Goal: Task Accomplishment & Management: Use online tool/utility

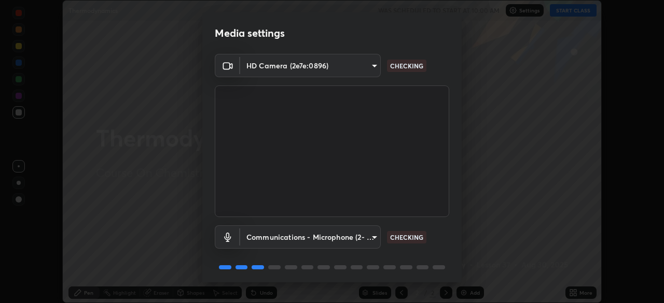
scroll to position [37, 0]
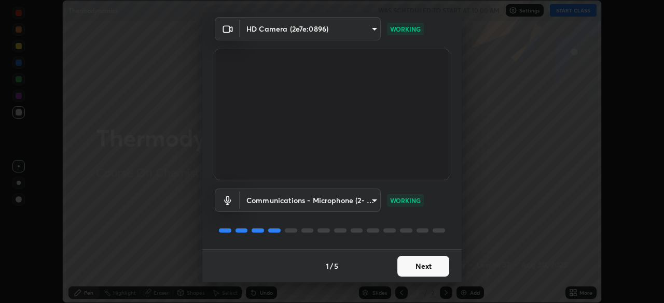
click at [430, 269] on button "Next" at bounding box center [423, 266] width 52 height 21
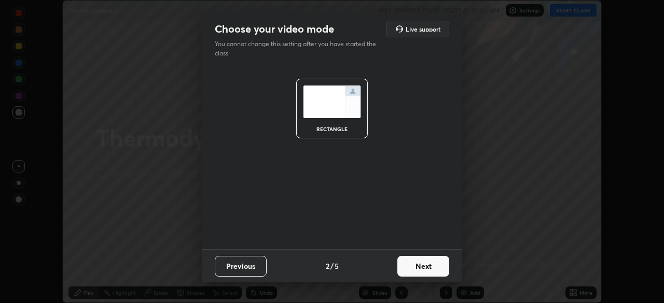
scroll to position [0, 0]
click at [432, 266] on button "Next" at bounding box center [423, 266] width 52 height 21
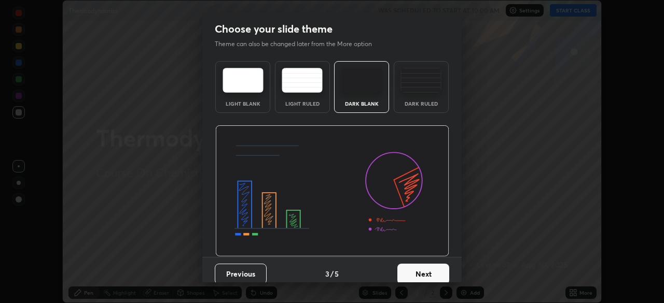
click at [428, 266] on button "Next" at bounding box center [423, 274] width 52 height 21
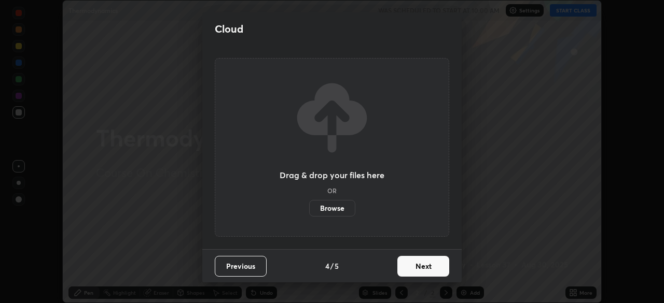
click at [434, 266] on button "Next" at bounding box center [423, 266] width 52 height 21
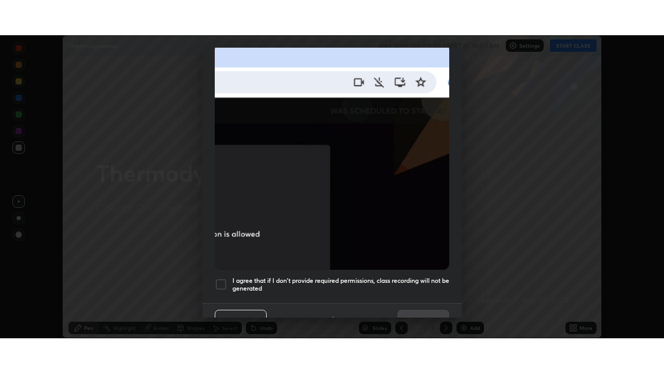
scroll to position [248, 0]
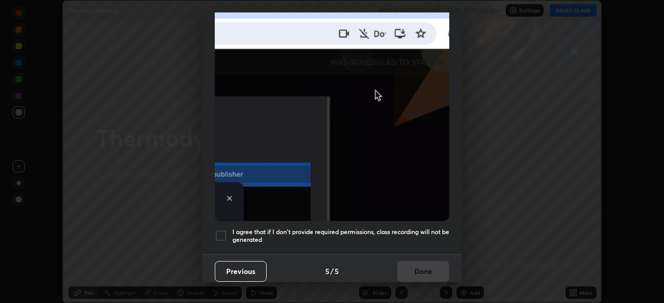
click at [220, 230] on div at bounding box center [221, 236] width 12 height 12
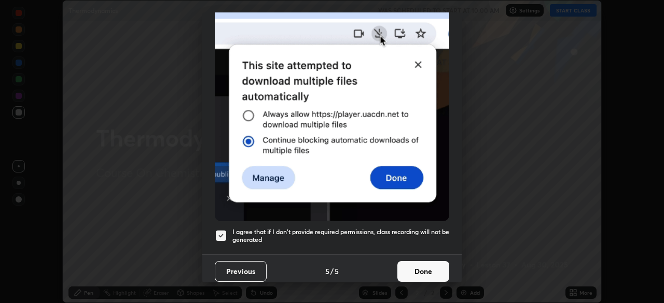
click at [425, 268] on button "Done" at bounding box center [423, 271] width 52 height 21
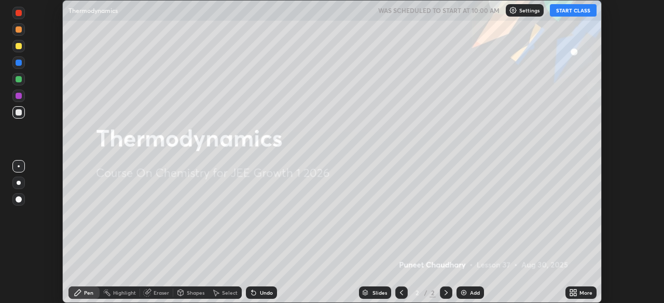
click at [576, 10] on button "START CLASS" at bounding box center [573, 10] width 47 height 12
click at [579, 293] on div "More" at bounding box center [580, 293] width 31 height 12
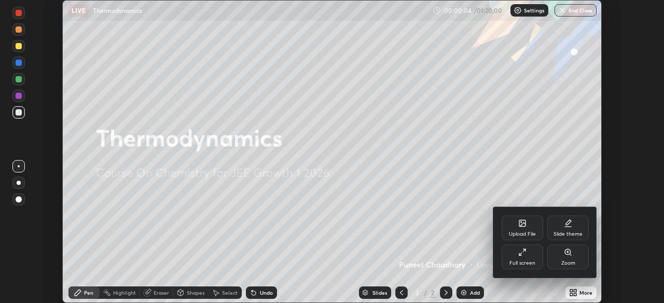
click at [526, 261] on div "Full screen" at bounding box center [522, 263] width 26 height 5
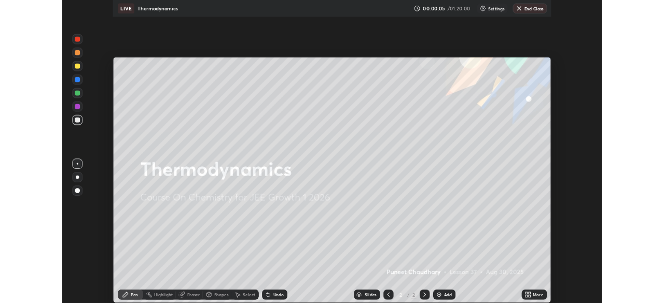
scroll to position [373, 664]
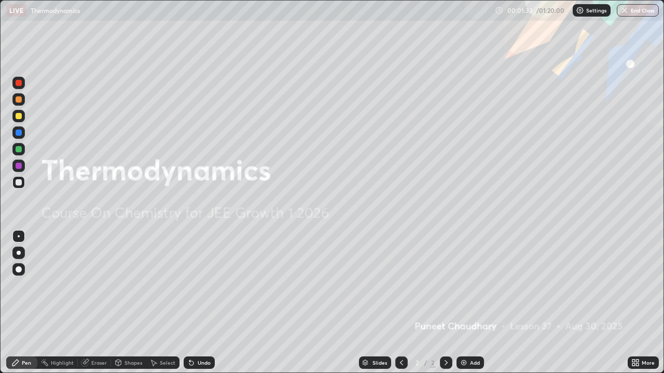
click at [470, 303] on div "Add" at bounding box center [475, 362] width 10 height 5
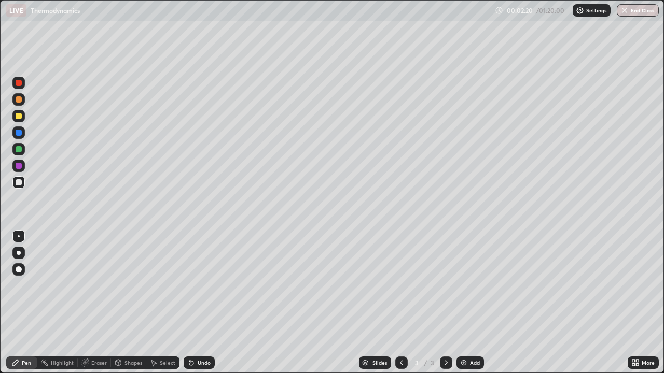
click at [19, 253] on div at bounding box center [19, 253] width 4 height 4
click at [20, 117] on div at bounding box center [19, 116] width 6 height 6
click at [102, 303] on div "Eraser" at bounding box center [99, 362] width 16 height 5
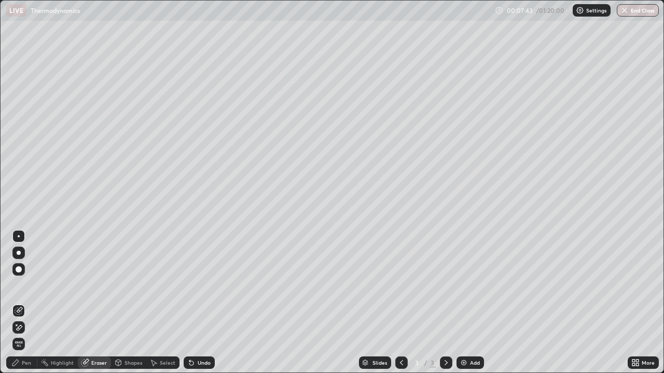
click at [24, 303] on div "Pen" at bounding box center [26, 362] width 9 height 5
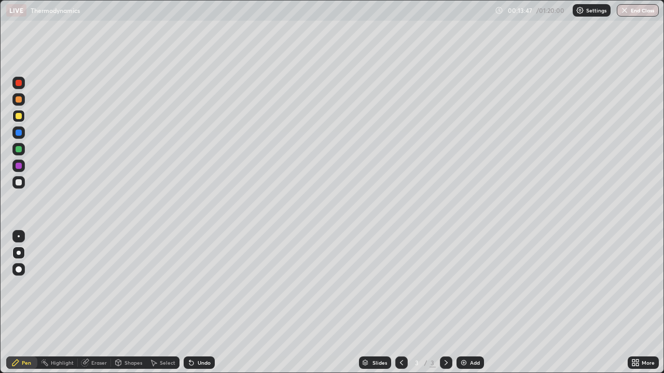
click at [467, 303] on img at bounding box center [464, 363] width 8 height 8
click at [20, 182] on div at bounding box center [19, 182] width 6 height 6
click at [98, 303] on div "Eraser" at bounding box center [99, 362] width 16 height 5
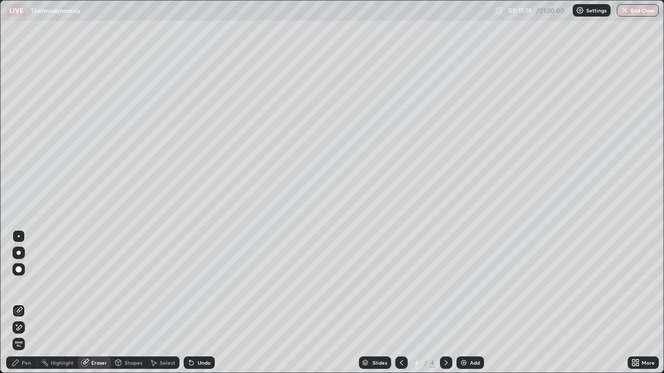
click at [26, 303] on div "Pen" at bounding box center [26, 362] width 9 height 5
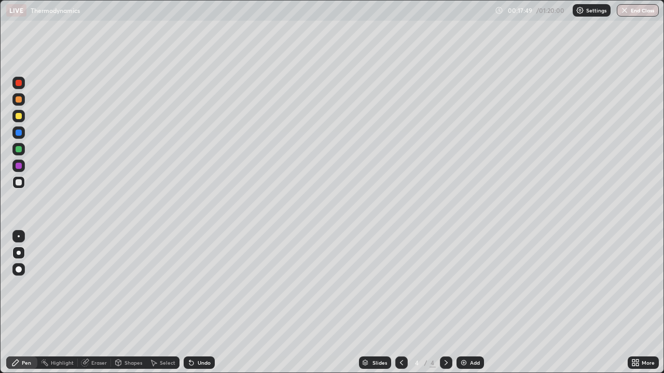
click at [473, 303] on div "Add" at bounding box center [475, 362] width 10 height 5
click at [470, 303] on div "Add" at bounding box center [469, 363] width 27 height 12
click at [203, 303] on div "Undo" at bounding box center [204, 362] width 13 height 5
click at [401, 303] on icon at bounding box center [401, 363] width 8 height 8
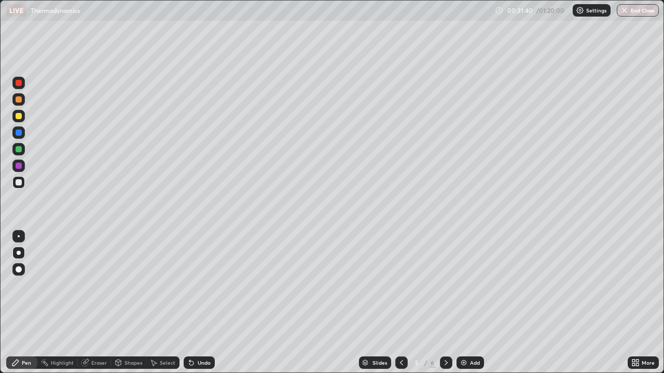
click at [445, 303] on icon at bounding box center [446, 363] width 8 height 8
click at [473, 303] on div "Add" at bounding box center [475, 362] width 10 height 5
click at [470, 303] on div "Add" at bounding box center [475, 362] width 10 height 5
click at [205, 303] on div "Undo" at bounding box center [204, 362] width 13 height 5
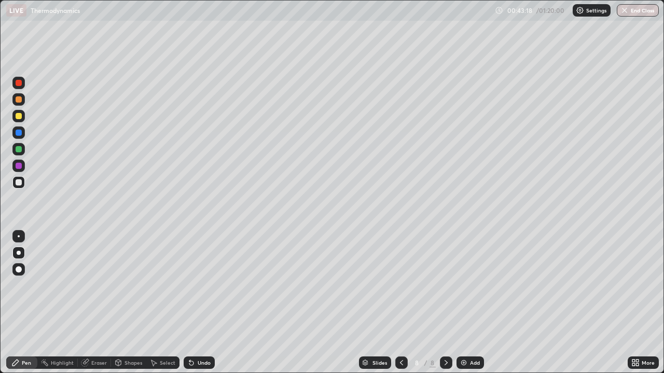
click at [204, 303] on div "Undo" at bounding box center [204, 362] width 13 height 5
click at [400, 303] on icon at bounding box center [401, 363] width 8 height 8
click at [445, 303] on icon at bounding box center [446, 363] width 8 height 8
click at [472, 303] on div "Add" at bounding box center [475, 362] width 10 height 5
click at [21, 78] on div at bounding box center [18, 83] width 12 height 12
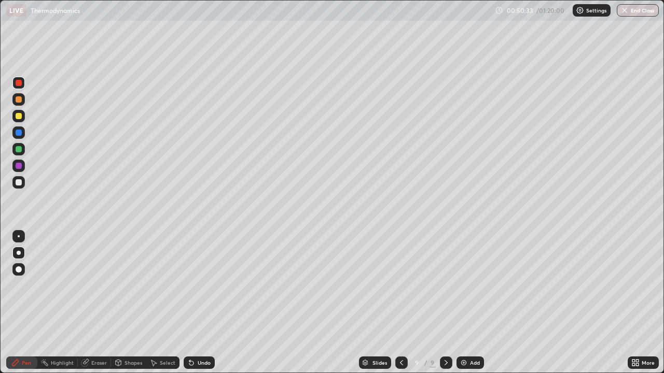
click at [20, 116] on div at bounding box center [19, 116] width 6 height 6
click at [100, 303] on div "Eraser" at bounding box center [99, 362] width 16 height 5
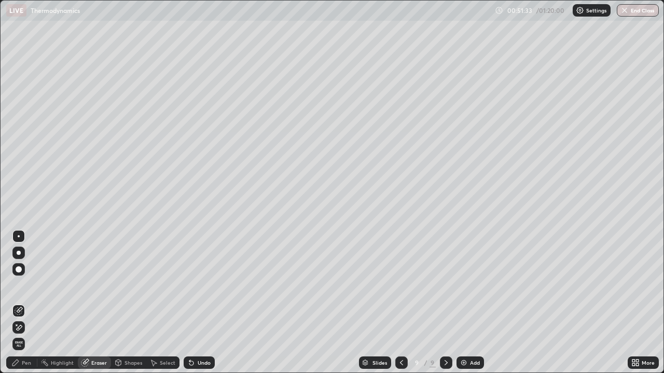
click at [26, 303] on div "Pen" at bounding box center [26, 362] width 9 height 5
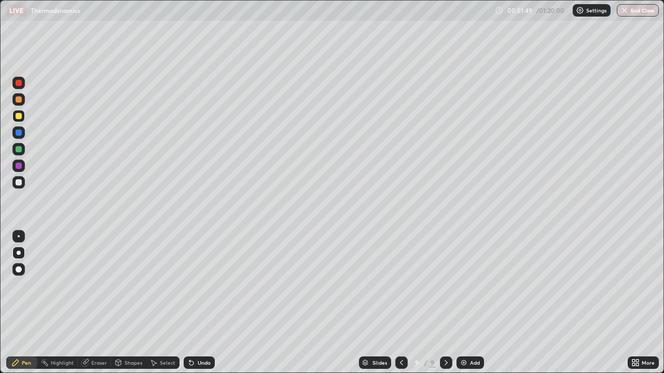
click at [200, 303] on div "Undo" at bounding box center [204, 362] width 13 height 5
click at [198, 303] on div "Undo" at bounding box center [204, 362] width 13 height 5
click at [399, 303] on icon at bounding box center [401, 363] width 8 height 8
click at [443, 303] on icon at bounding box center [446, 363] width 8 height 8
click at [400, 303] on icon at bounding box center [401, 363] width 8 height 8
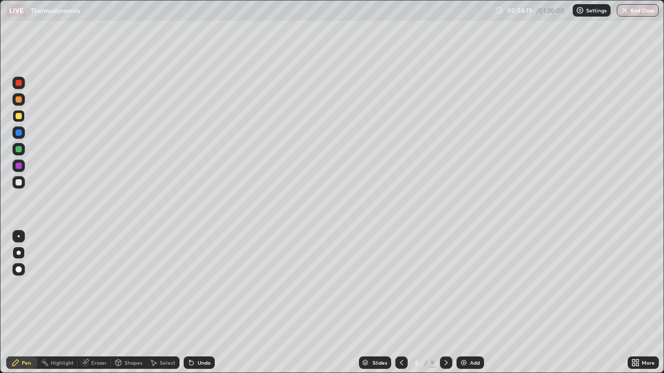
click at [445, 303] on icon at bounding box center [446, 363] width 8 height 8
click at [18, 184] on div at bounding box center [19, 182] width 6 height 6
click at [19, 102] on div at bounding box center [19, 99] width 6 height 6
click at [21, 166] on div at bounding box center [19, 166] width 6 height 6
click at [16, 185] on div at bounding box center [19, 182] width 6 height 6
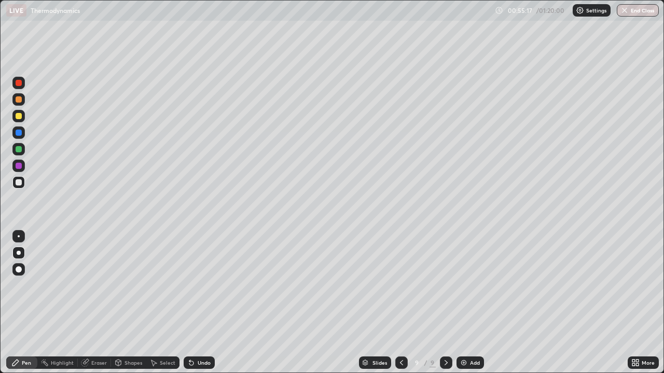
click at [18, 114] on div at bounding box center [19, 116] width 6 height 6
click at [474, 303] on div "Add" at bounding box center [475, 362] width 10 height 5
click at [202, 303] on div "Undo" at bounding box center [204, 362] width 13 height 5
click at [203, 303] on div "Undo" at bounding box center [204, 362] width 13 height 5
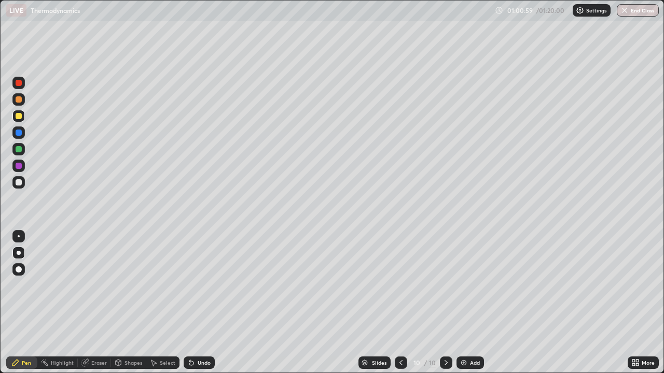
click at [400, 303] on icon at bounding box center [401, 363] width 8 height 8
click at [401, 303] on icon at bounding box center [401, 363] width 8 height 8
click at [404, 303] on icon at bounding box center [401, 363] width 8 height 8
click at [400, 303] on icon at bounding box center [401, 363] width 8 height 8
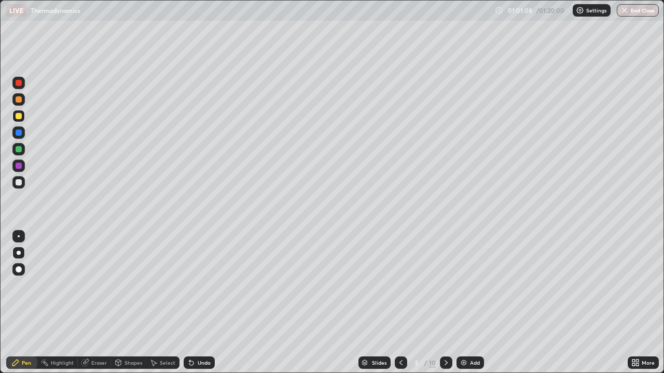
click at [441, 303] on div at bounding box center [446, 363] width 12 height 12
click at [442, 303] on icon at bounding box center [446, 363] width 8 height 8
click at [445, 303] on icon at bounding box center [446, 363] width 8 height 8
click at [446, 303] on icon at bounding box center [446, 362] width 3 height 5
click at [445, 303] on icon at bounding box center [446, 363] width 8 height 8
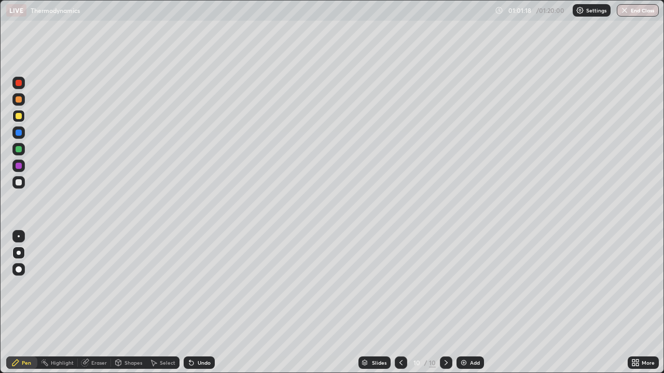
click at [398, 303] on icon at bounding box center [401, 363] width 8 height 8
click at [445, 303] on icon at bounding box center [446, 363] width 8 height 8
click at [446, 303] on icon at bounding box center [446, 363] width 8 height 8
click at [94, 303] on div "Eraser" at bounding box center [99, 362] width 16 height 5
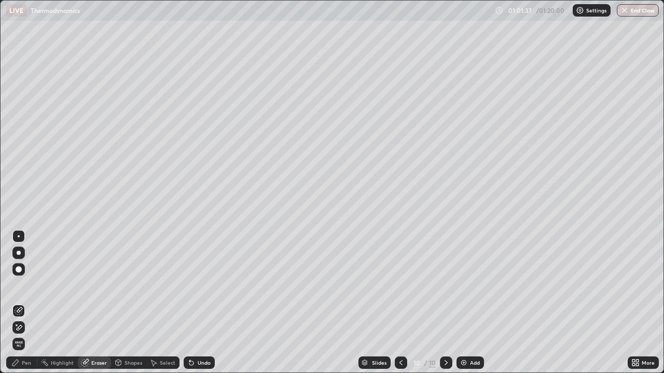
click at [22, 303] on div "Pen" at bounding box center [26, 362] width 9 height 5
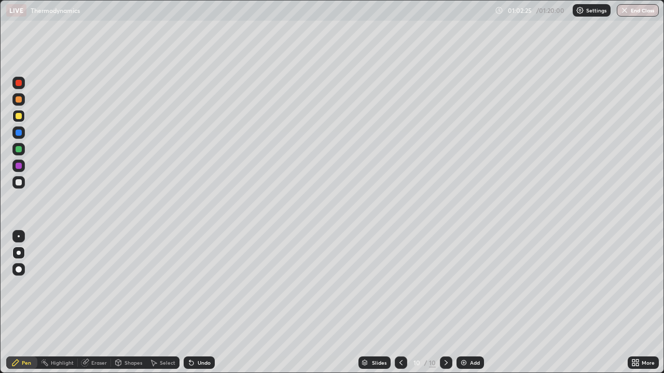
click at [17, 117] on div at bounding box center [19, 116] width 6 height 6
click at [19, 101] on div at bounding box center [19, 99] width 6 height 6
click at [18, 183] on div at bounding box center [19, 182] width 6 height 6
click at [24, 120] on div at bounding box center [18, 116] width 12 height 12
click at [470, 303] on div "Add" at bounding box center [475, 362] width 10 height 5
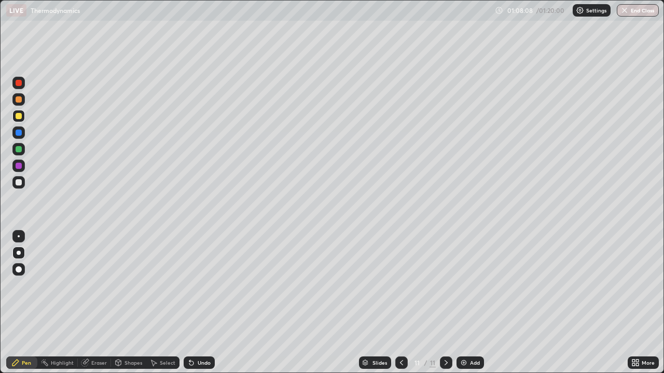
click at [19, 183] on div at bounding box center [19, 182] width 6 height 6
click at [204, 303] on div "Undo" at bounding box center [204, 362] width 13 height 5
click at [210, 303] on div "Undo" at bounding box center [199, 363] width 31 height 12
click at [212, 303] on div "Undo" at bounding box center [199, 363] width 31 height 12
click at [203, 303] on div "Undo" at bounding box center [204, 362] width 13 height 5
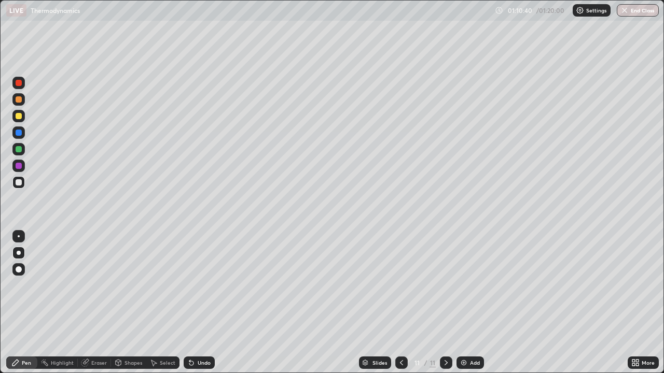
click at [201, 303] on div "Undo" at bounding box center [204, 362] width 13 height 5
click at [20, 83] on div at bounding box center [19, 83] width 6 height 6
click at [395, 303] on div at bounding box center [401, 363] width 12 height 12
click at [400, 303] on icon at bounding box center [401, 363] width 8 height 8
click at [399, 303] on icon at bounding box center [401, 363] width 8 height 8
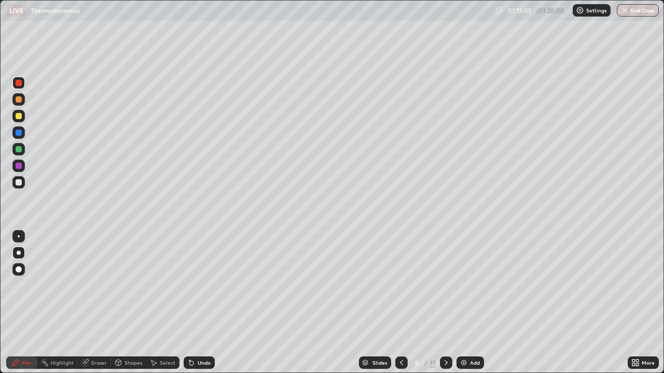
click at [400, 303] on icon at bounding box center [401, 363] width 8 height 8
click at [401, 303] on icon at bounding box center [401, 363] width 8 height 8
click at [400, 303] on icon at bounding box center [401, 363] width 8 height 8
click at [400, 303] on icon at bounding box center [401, 362] width 3 height 5
click at [445, 303] on icon at bounding box center [446, 363] width 8 height 8
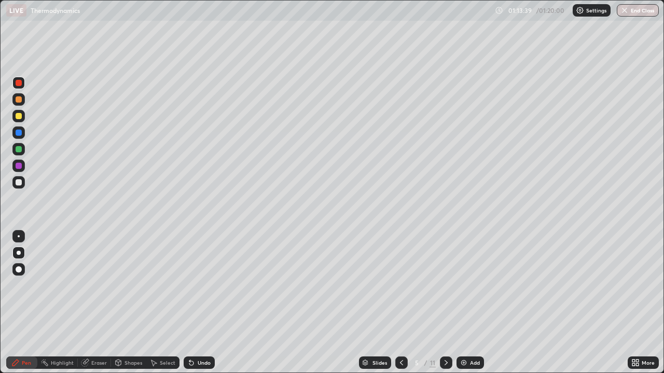
click at [445, 303] on icon at bounding box center [446, 363] width 8 height 8
click at [443, 303] on icon at bounding box center [446, 363] width 8 height 8
click at [400, 303] on div at bounding box center [401, 363] width 12 height 21
click at [398, 303] on div at bounding box center [401, 363] width 12 height 12
click at [400, 303] on icon at bounding box center [401, 363] width 8 height 8
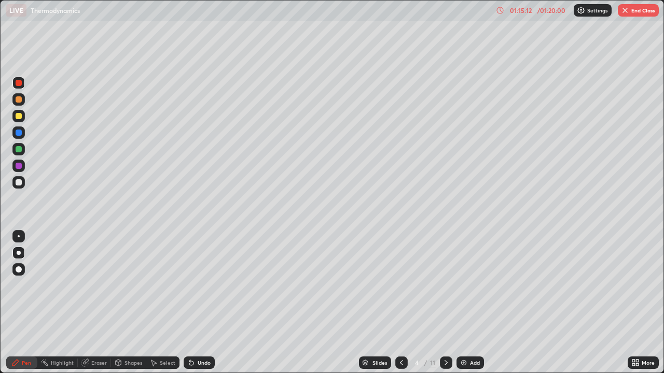
click at [445, 303] on icon at bounding box center [446, 363] width 8 height 8
click at [446, 303] on icon at bounding box center [446, 362] width 3 height 5
click at [444, 303] on icon at bounding box center [446, 363] width 8 height 8
click at [445, 303] on icon at bounding box center [446, 363] width 8 height 8
click at [443, 303] on icon at bounding box center [446, 363] width 8 height 8
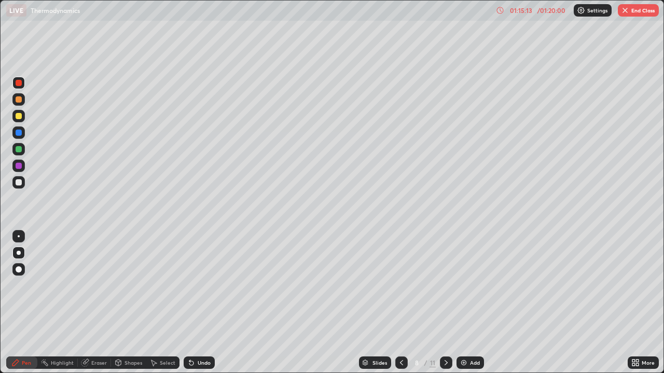
click at [444, 303] on icon at bounding box center [446, 363] width 8 height 8
click at [445, 303] on icon at bounding box center [446, 362] width 3 height 5
click at [468, 303] on div "Add" at bounding box center [469, 363] width 27 height 12
click at [533, 9] on div "01:15:35" at bounding box center [520, 10] width 29 height 6
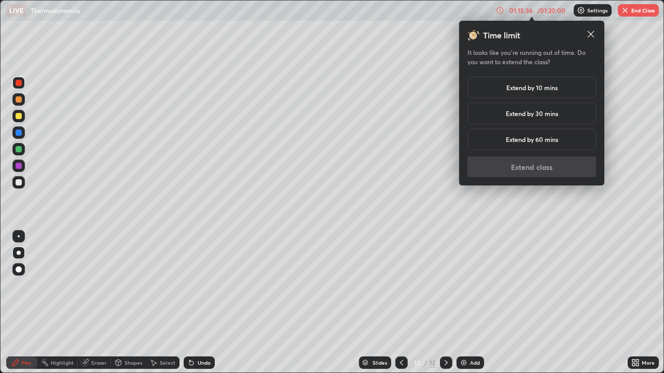
click at [524, 89] on h5 "Extend by 10 mins" at bounding box center [531, 87] width 51 height 9
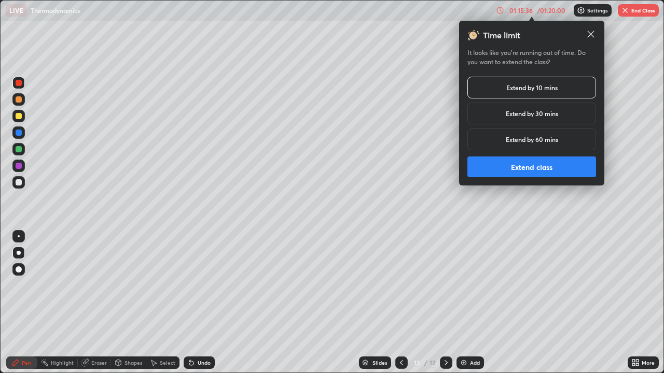
click at [521, 172] on button "Extend class" at bounding box center [531, 167] width 129 height 21
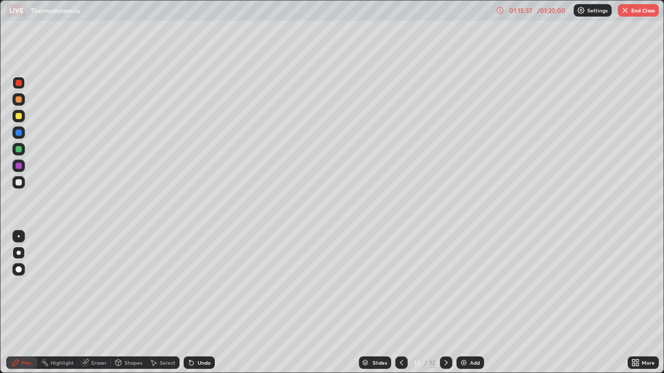
click at [22, 187] on div at bounding box center [18, 182] width 12 height 12
click at [202, 303] on div "Undo" at bounding box center [204, 362] width 13 height 5
click at [202, 303] on div "Undo" at bounding box center [199, 363] width 31 height 12
click at [202, 303] on div "Undo" at bounding box center [204, 362] width 13 height 5
click at [200, 303] on div "Undo" at bounding box center [204, 362] width 13 height 5
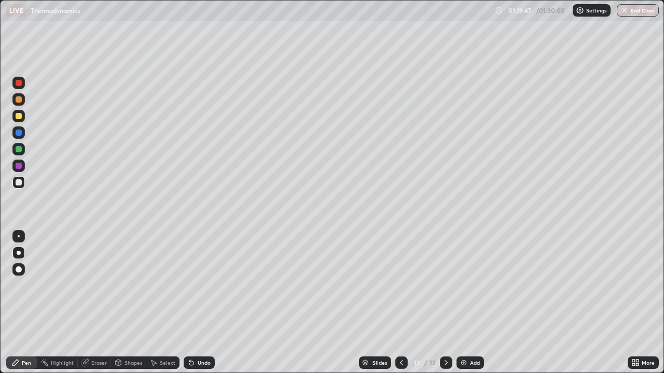
click at [399, 303] on div at bounding box center [401, 363] width 12 height 21
click at [405, 303] on div at bounding box center [401, 363] width 12 height 12
click at [445, 303] on icon at bounding box center [446, 363] width 8 height 8
click at [445, 303] on icon at bounding box center [446, 362] width 3 height 5
click at [400, 303] on icon at bounding box center [401, 362] width 3 height 5
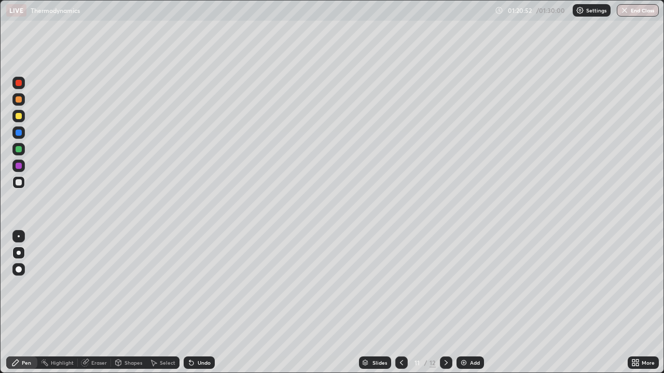
click at [445, 303] on icon at bounding box center [446, 363] width 8 height 8
click at [97, 303] on div "Eraser" at bounding box center [99, 362] width 16 height 5
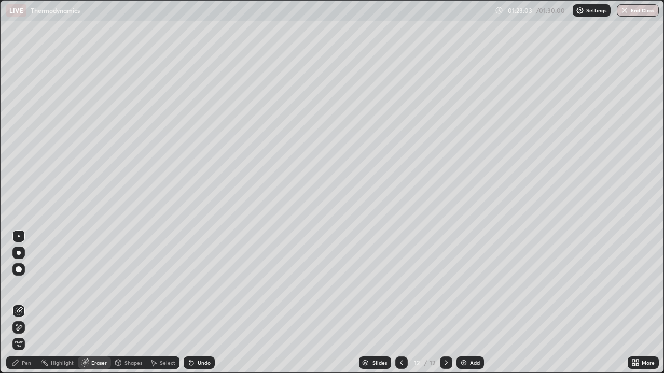
click at [62, 303] on div "Highlight" at bounding box center [62, 362] width 23 height 5
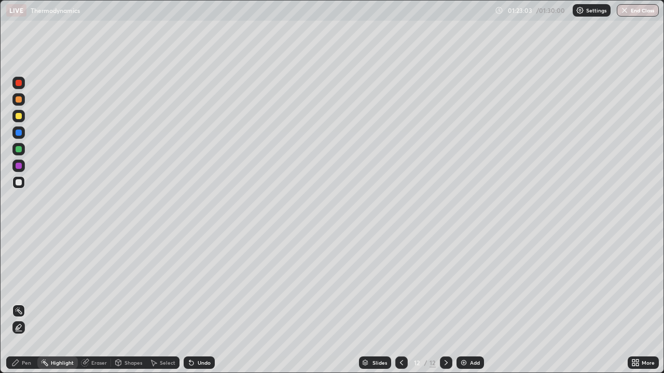
click at [23, 303] on div "Pen" at bounding box center [26, 362] width 9 height 5
click at [471, 303] on div "Add" at bounding box center [475, 362] width 10 height 5
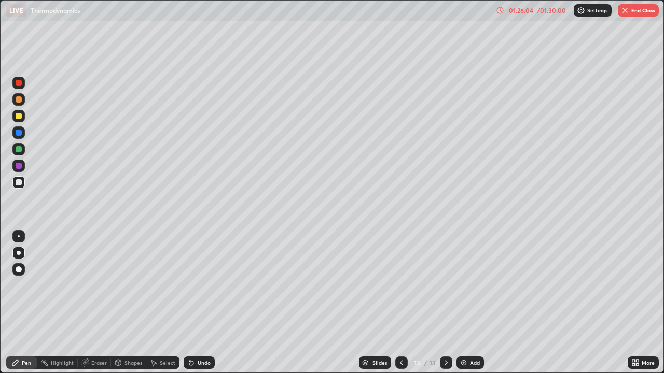
click at [395, 303] on div at bounding box center [401, 363] width 12 height 21
click at [446, 303] on icon at bounding box center [446, 363] width 8 height 8
click at [204, 303] on div "Undo" at bounding box center [204, 362] width 13 height 5
click at [206, 303] on div "Undo" at bounding box center [204, 362] width 13 height 5
click at [206, 303] on div "Undo" at bounding box center [199, 363] width 31 height 12
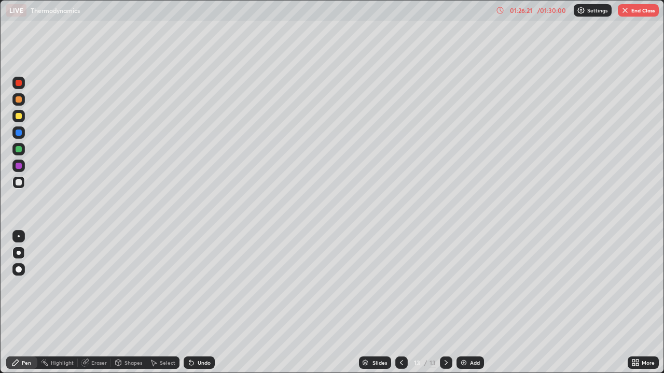
click at [206, 303] on div "Undo" at bounding box center [199, 363] width 31 height 12
click at [96, 303] on div "Eraser" at bounding box center [99, 362] width 16 height 5
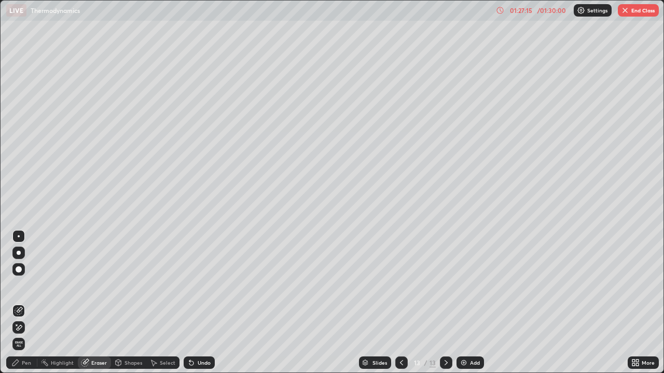
click at [401, 303] on icon at bounding box center [401, 363] width 8 height 8
click at [445, 303] on icon at bounding box center [446, 363] width 8 height 8
click at [27, 303] on div "Pen" at bounding box center [26, 362] width 9 height 5
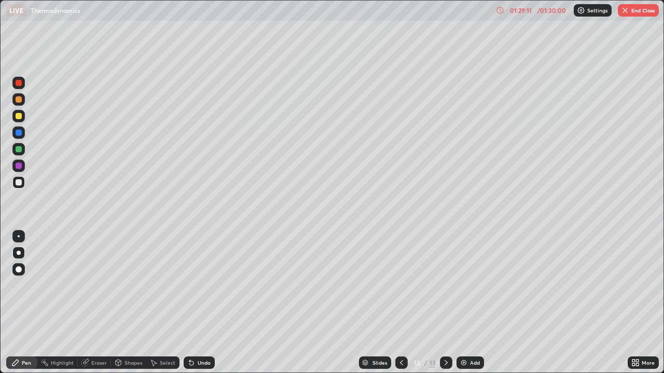
click at [400, 303] on icon at bounding box center [401, 363] width 8 height 8
click at [444, 303] on icon at bounding box center [446, 363] width 8 height 8
click at [401, 303] on icon at bounding box center [401, 363] width 8 height 8
click at [446, 303] on icon at bounding box center [446, 363] width 8 height 8
click at [642, 11] on button "End Class" at bounding box center [638, 10] width 41 height 12
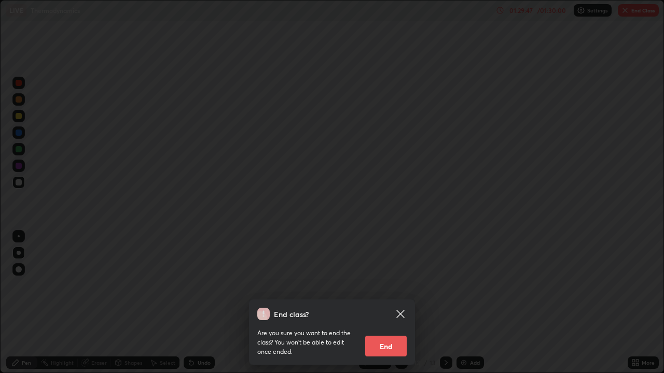
click at [405, 303] on icon at bounding box center [400, 314] width 12 height 12
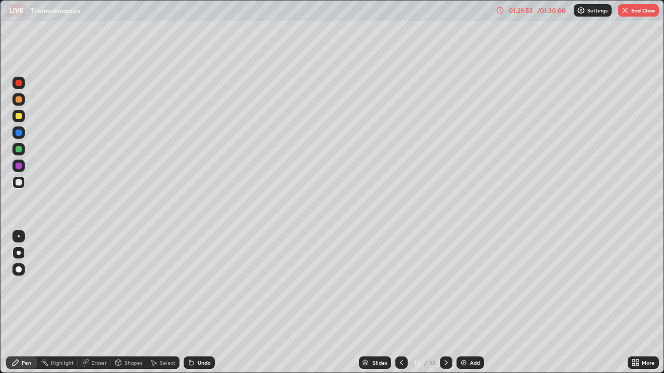
click at [640, 10] on button "End Class" at bounding box center [638, 10] width 41 height 12
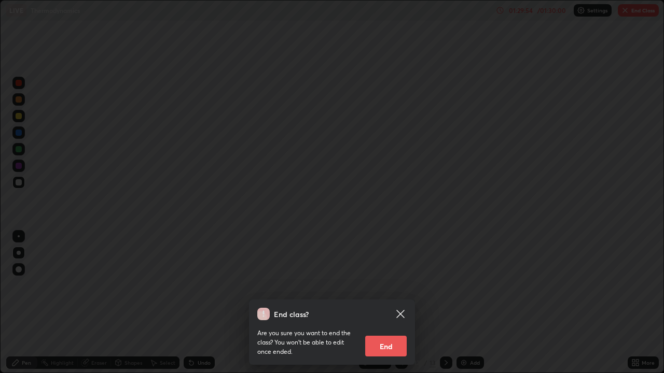
click at [385, 303] on button "End" at bounding box center [385, 346] width 41 height 21
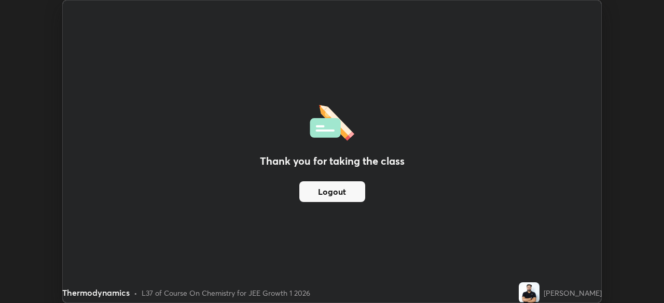
scroll to position [51564, 51203]
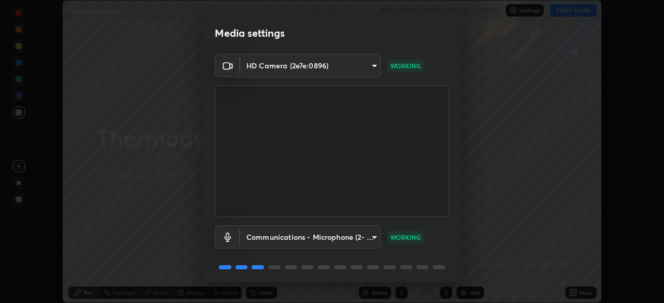
scroll to position [37, 0]
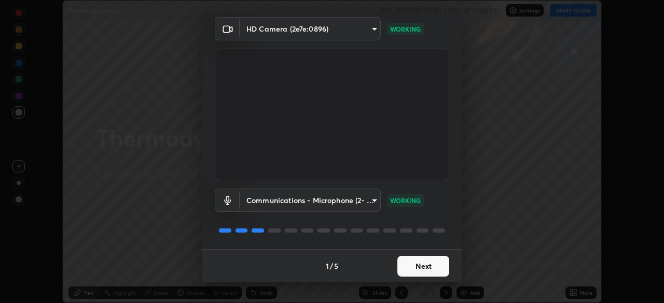
click at [428, 269] on button "Next" at bounding box center [423, 266] width 52 height 21
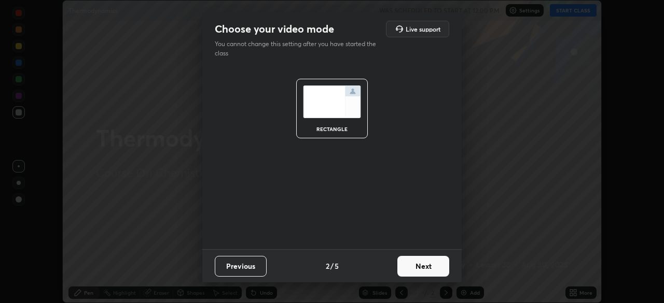
scroll to position [0, 0]
click at [429, 269] on button "Next" at bounding box center [423, 266] width 52 height 21
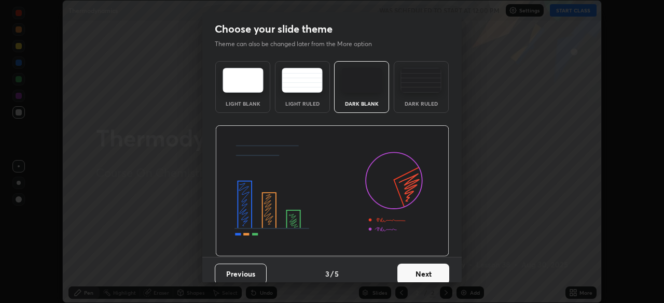
click at [429, 269] on button "Next" at bounding box center [423, 274] width 52 height 21
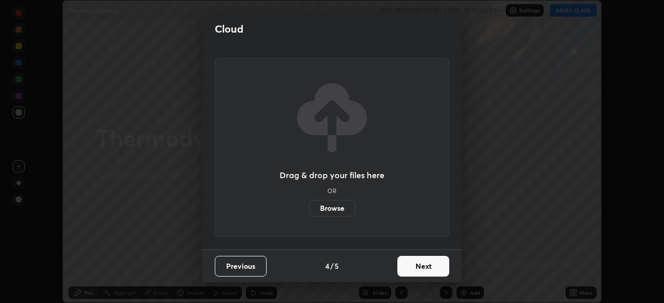
click at [427, 272] on button "Next" at bounding box center [423, 266] width 52 height 21
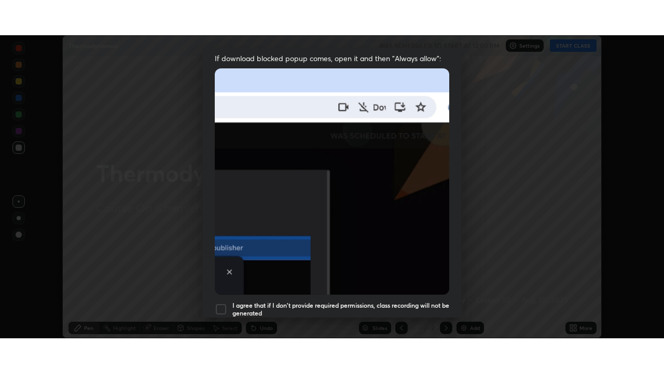
scroll to position [248, 0]
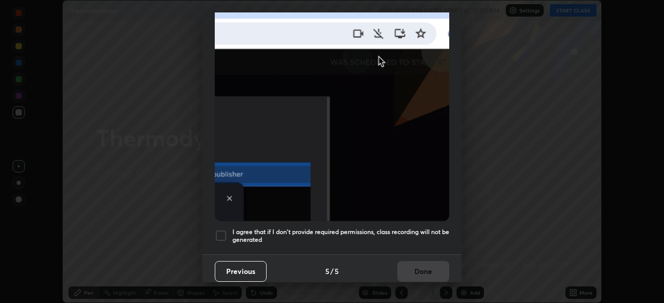
click at [221, 231] on div at bounding box center [221, 236] width 12 height 12
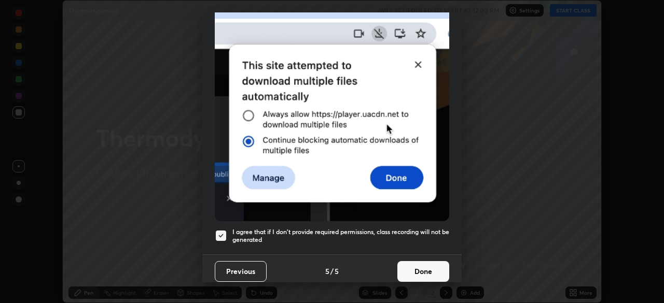
click at [417, 269] on button "Done" at bounding box center [423, 271] width 52 height 21
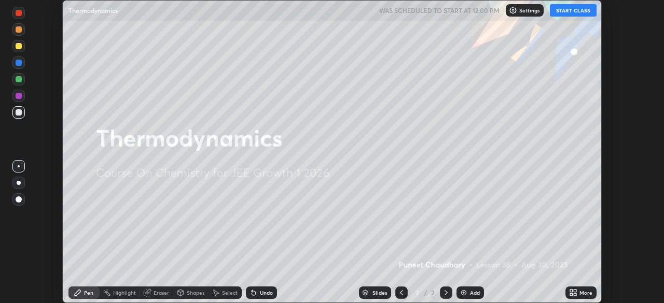
click at [577, 13] on button "START CLASS" at bounding box center [573, 10] width 47 height 12
click at [575, 295] on icon at bounding box center [575, 295] width 3 height 3
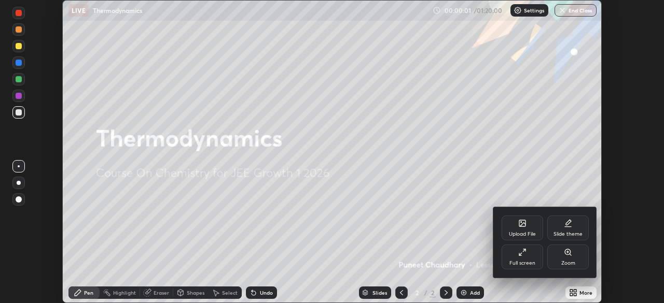
click at [526, 257] on div "Full screen" at bounding box center [522, 257] width 41 height 25
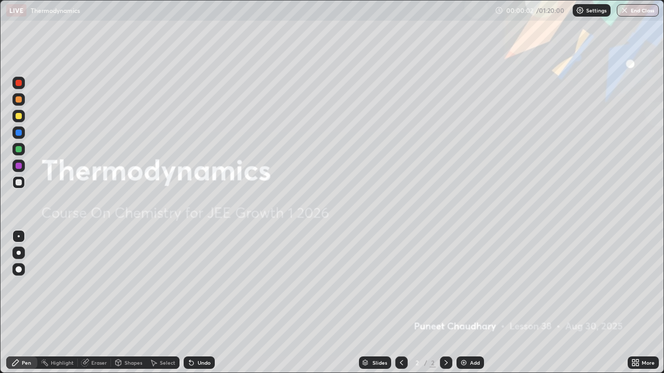
scroll to position [373, 664]
click at [474, 303] on div "Add" at bounding box center [475, 362] width 10 height 5
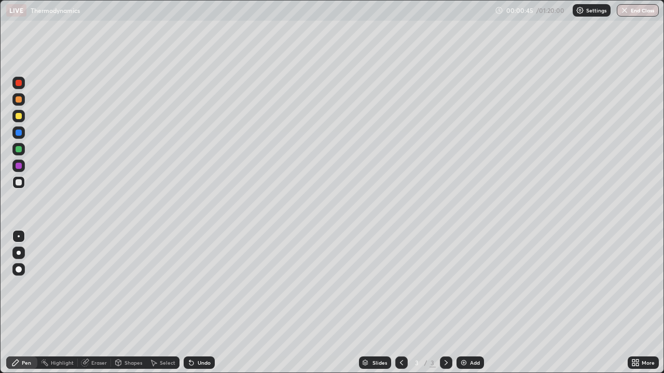
click at [20, 252] on div at bounding box center [19, 253] width 4 height 4
click at [23, 114] on div at bounding box center [18, 116] width 12 height 12
click at [209, 303] on div "Undo" at bounding box center [204, 362] width 13 height 5
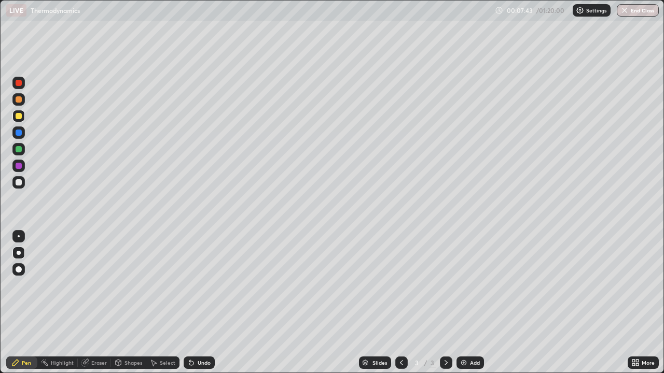
click at [202, 303] on div "Undo" at bounding box center [199, 363] width 31 height 12
click at [468, 303] on div "Add" at bounding box center [469, 363] width 27 height 12
click at [206, 303] on div "Undo" at bounding box center [204, 362] width 13 height 5
click at [208, 303] on div "Undo" at bounding box center [199, 363] width 31 height 12
click at [207, 303] on div "Undo" at bounding box center [204, 362] width 13 height 5
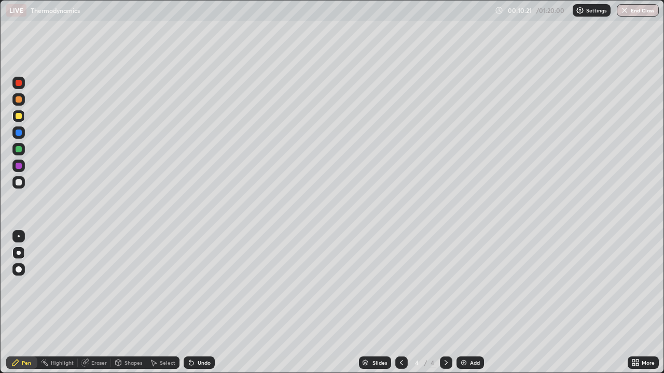
click at [205, 303] on div "Undo" at bounding box center [204, 362] width 13 height 5
click at [212, 303] on div "Undo" at bounding box center [199, 363] width 31 height 12
click at [210, 303] on div "Undo" at bounding box center [199, 363] width 31 height 12
click at [213, 303] on div "Undo" at bounding box center [199, 363] width 31 height 12
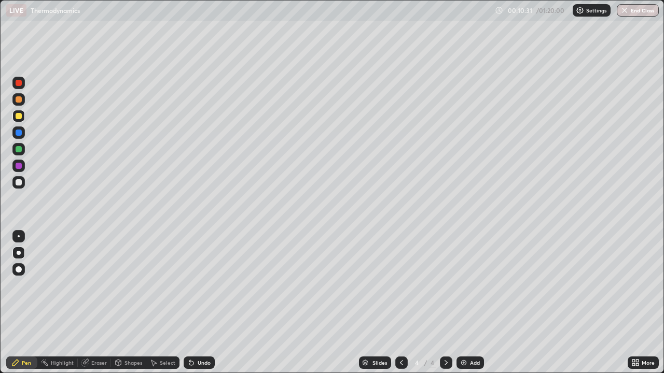
click at [211, 303] on div "Undo" at bounding box center [199, 363] width 31 height 12
click at [212, 303] on div "Undo" at bounding box center [199, 363] width 31 height 12
click at [206, 303] on div "Undo" at bounding box center [204, 362] width 13 height 5
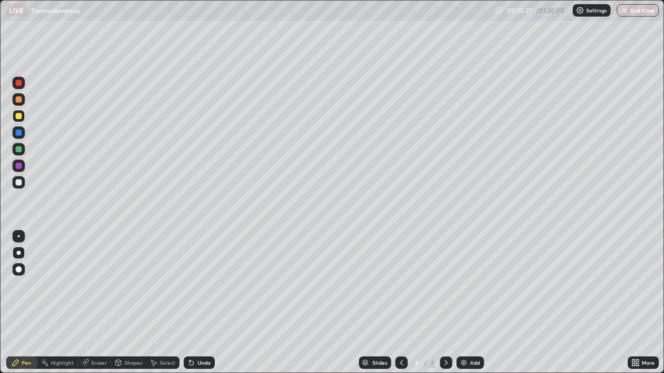
click at [207, 303] on div "Undo" at bounding box center [204, 362] width 13 height 5
click at [203, 303] on div "Undo" at bounding box center [204, 362] width 13 height 5
click at [205, 303] on div "Undo" at bounding box center [204, 362] width 13 height 5
click at [207, 303] on div "Undo" at bounding box center [204, 362] width 13 height 5
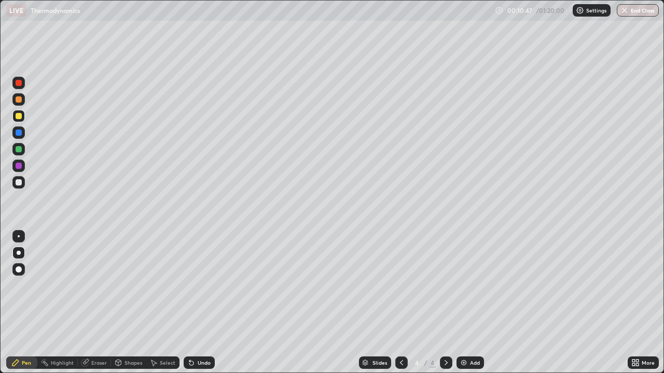
click at [207, 303] on div "Undo" at bounding box center [204, 362] width 13 height 5
click at [204, 303] on div "Undo" at bounding box center [204, 362] width 13 height 5
click at [203, 303] on div "Undo" at bounding box center [204, 362] width 13 height 5
click at [205, 303] on div "Undo" at bounding box center [204, 362] width 13 height 5
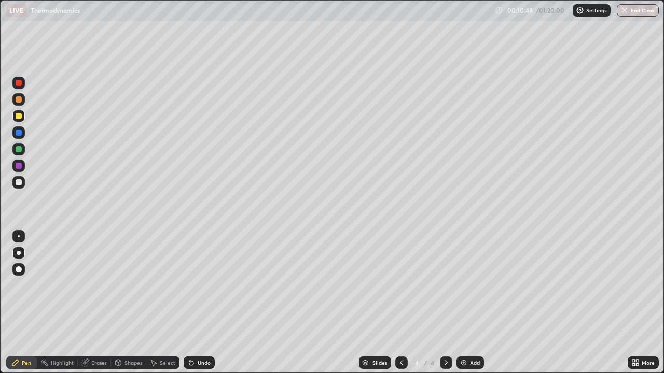
click at [205, 303] on div "Undo" at bounding box center [204, 362] width 13 height 5
click at [204, 303] on div "Undo" at bounding box center [204, 362] width 13 height 5
click at [203, 303] on div "Undo" at bounding box center [204, 362] width 13 height 5
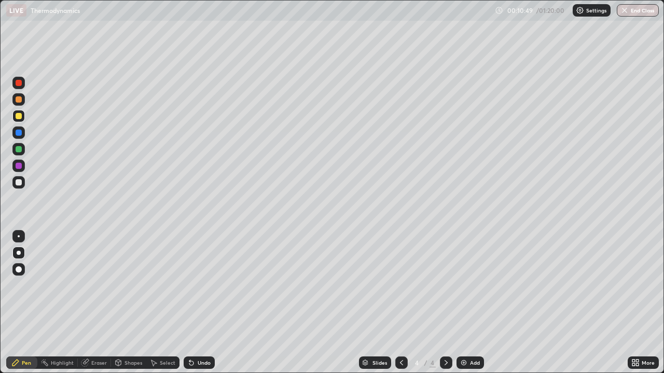
click at [201, 303] on div "Undo" at bounding box center [204, 362] width 13 height 5
click at [17, 182] on div at bounding box center [19, 182] width 6 height 6
click at [203, 303] on div "Undo" at bounding box center [204, 362] width 13 height 5
click at [202, 303] on div "Undo" at bounding box center [199, 363] width 31 height 12
click at [474, 303] on div "Add" at bounding box center [475, 362] width 10 height 5
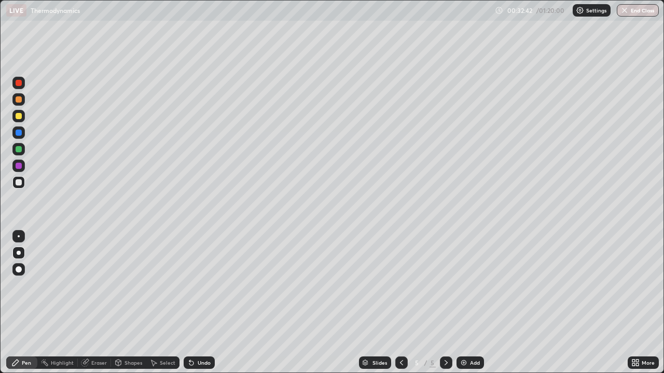
click at [470, 303] on div "Add" at bounding box center [475, 362] width 10 height 5
click at [23, 116] on div at bounding box center [18, 116] width 12 height 12
click at [471, 303] on div "Add" at bounding box center [475, 362] width 10 height 5
click at [207, 303] on div "Undo" at bounding box center [204, 362] width 13 height 5
click at [19, 183] on div at bounding box center [19, 182] width 6 height 6
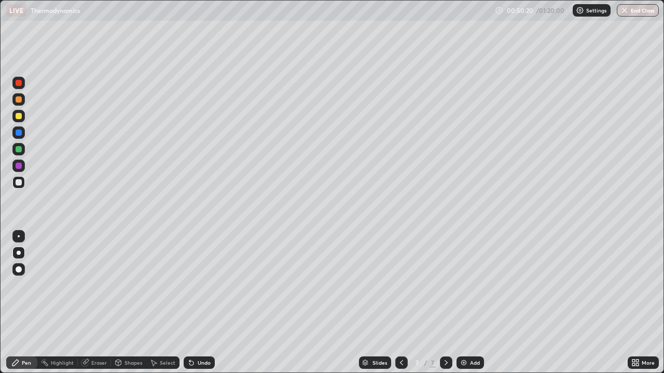
click at [462, 303] on img at bounding box center [464, 363] width 8 height 8
click at [21, 86] on div at bounding box center [18, 83] width 12 height 12
click at [473, 303] on div "Add" at bounding box center [475, 362] width 10 height 5
click at [21, 183] on div at bounding box center [19, 182] width 6 height 6
click at [95, 303] on div "Eraser" at bounding box center [99, 362] width 16 height 5
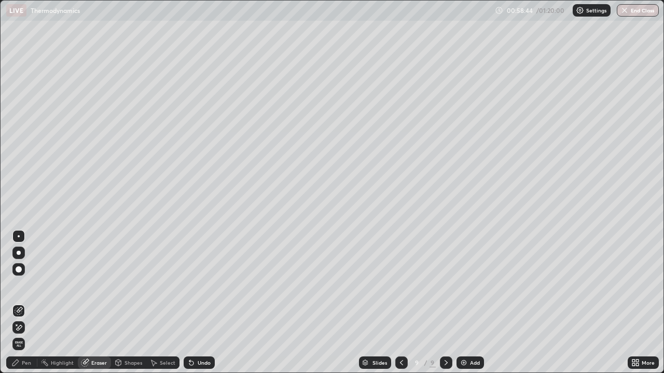
click at [27, 303] on div "Pen" at bounding box center [26, 362] width 9 height 5
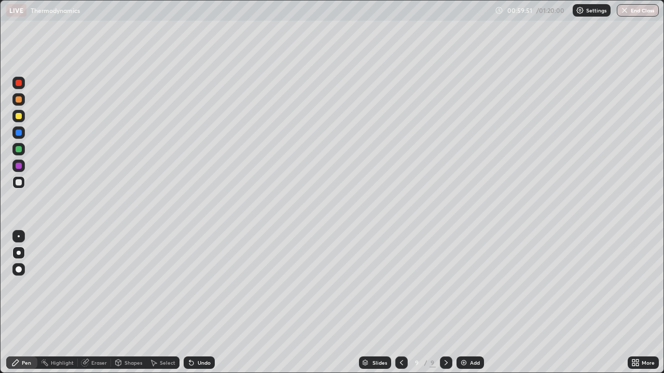
click at [16, 82] on div at bounding box center [19, 83] width 6 height 6
click at [18, 184] on div at bounding box center [19, 182] width 6 height 6
click at [23, 116] on div at bounding box center [18, 116] width 12 height 12
click at [103, 303] on div "Eraser" at bounding box center [94, 363] width 33 height 12
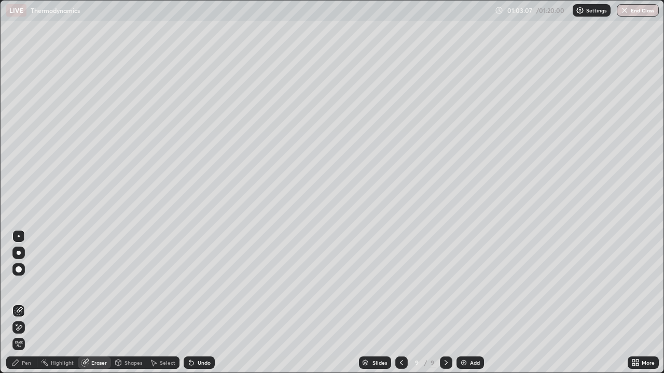
click at [30, 303] on div "Pen" at bounding box center [21, 363] width 31 height 12
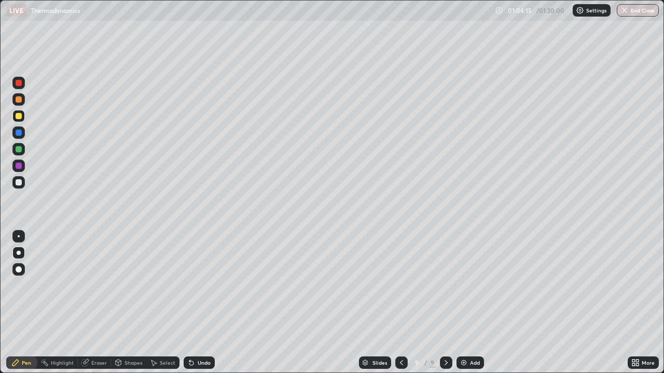
click at [204, 303] on div "Undo" at bounding box center [204, 362] width 13 height 5
click at [98, 303] on div "Eraser" at bounding box center [94, 363] width 33 height 12
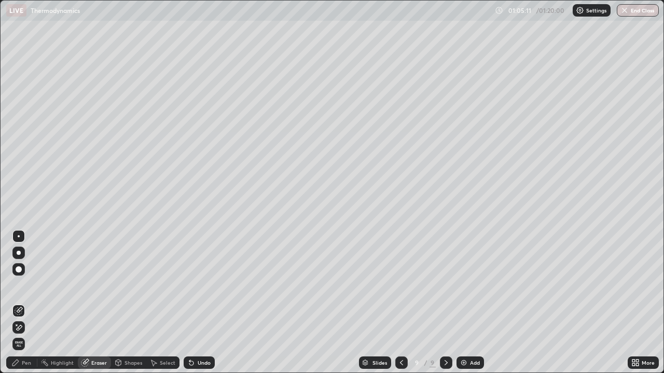
click at [28, 303] on div "Pen" at bounding box center [21, 363] width 31 height 12
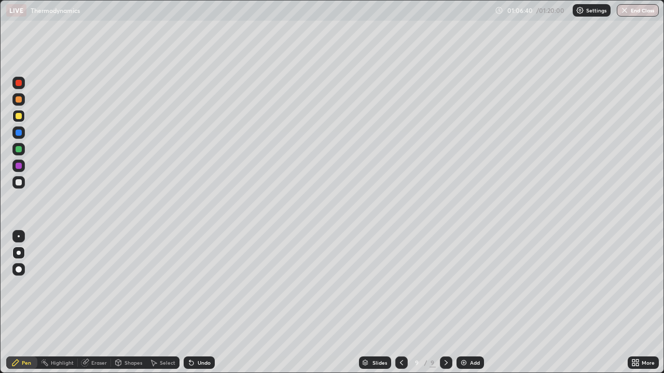
click at [468, 303] on div "Add" at bounding box center [469, 363] width 27 height 12
click at [101, 303] on div "Eraser" at bounding box center [94, 363] width 33 height 12
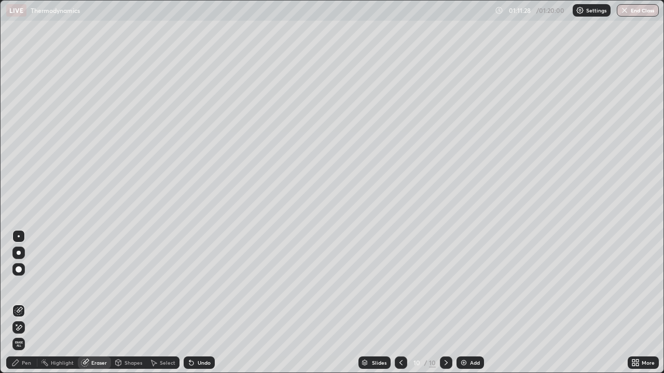
click at [31, 303] on div "Pen" at bounding box center [21, 363] width 31 height 12
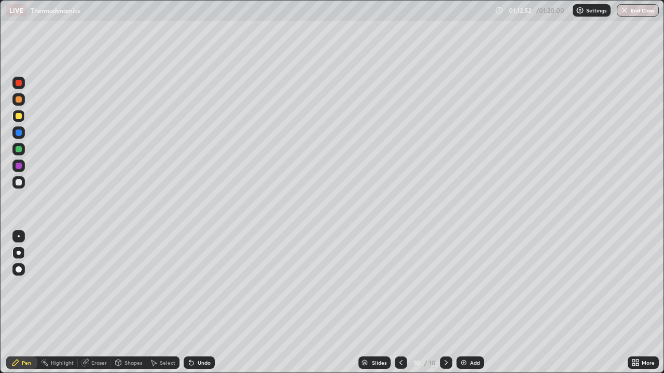
click at [100, 303] on div "Eraser" at bounding box center [99, 362] width 16 height 5
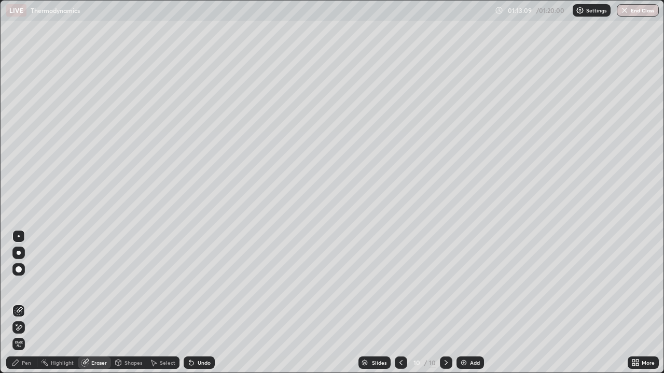
click at [28, 303] on div "Pen" at bounding box center [21, 363] width 31 height 12
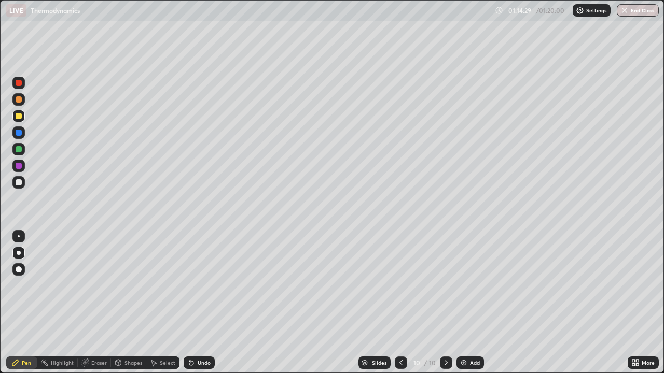
click at [641, 8] on button "End Class" at bounding box center [638, 10] width 42 height 12
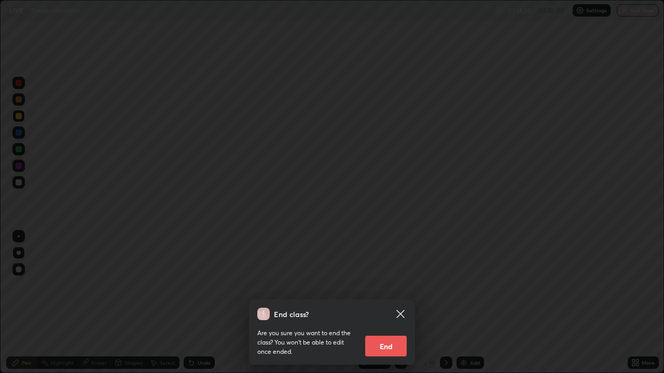
click at [389, 303] on button "End" at bounding box center [385, 346] width 41 height 21
